Goal: Task Accomplishment & Management: Use online tool/utility

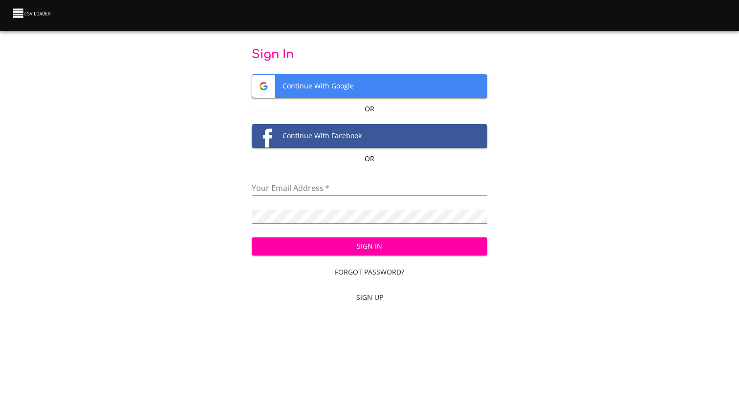
click at [333, 90] on span "Continue With Google" at bounding box center [369, 86] width 235 height 23
click at [13, 16] on img at bounding box center [32, 13] width 41 height 14
click at [22, 16] on img at bounding box center [32, 13] width 41 height 14
click at [303, 89] on span "Continue With Google" at bounding box center [369, 86] width 235 height 23
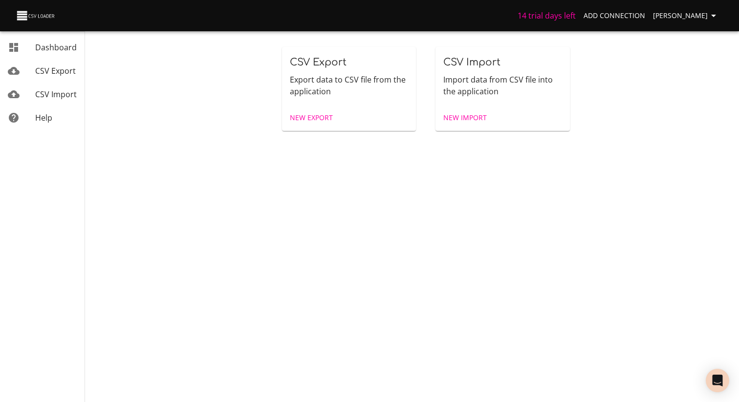
click at [319, 117] on span "New Export" at bounding box center [311, 118] width 43 height 12
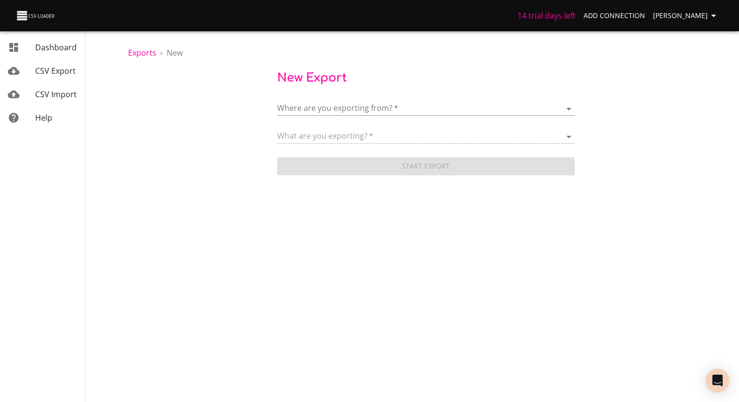
click at [359, 108] on body "14 trial days left Add Connection [PERSON_NAME] Dashboard CSV Export CSV Import…" at bounding box center [369, 201] width 739 height 402
click at [361, 113] on span "Add New Connection" at bounding box center [350, 109] width 77 height 11
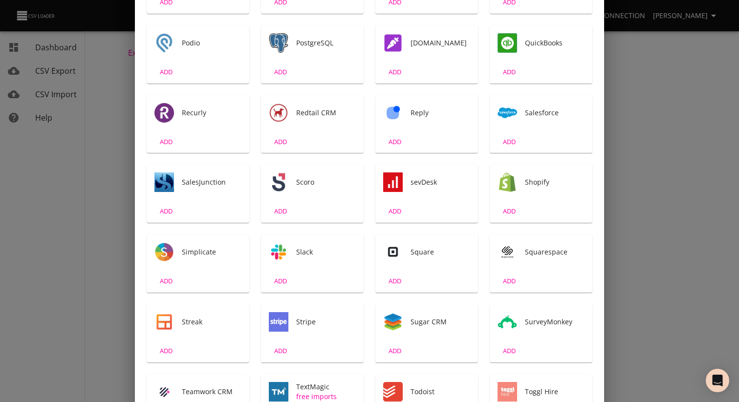
scroll to position [1245, 0]
